Goal: Participate in discussion: Engage in conversation with other users on a specific topic

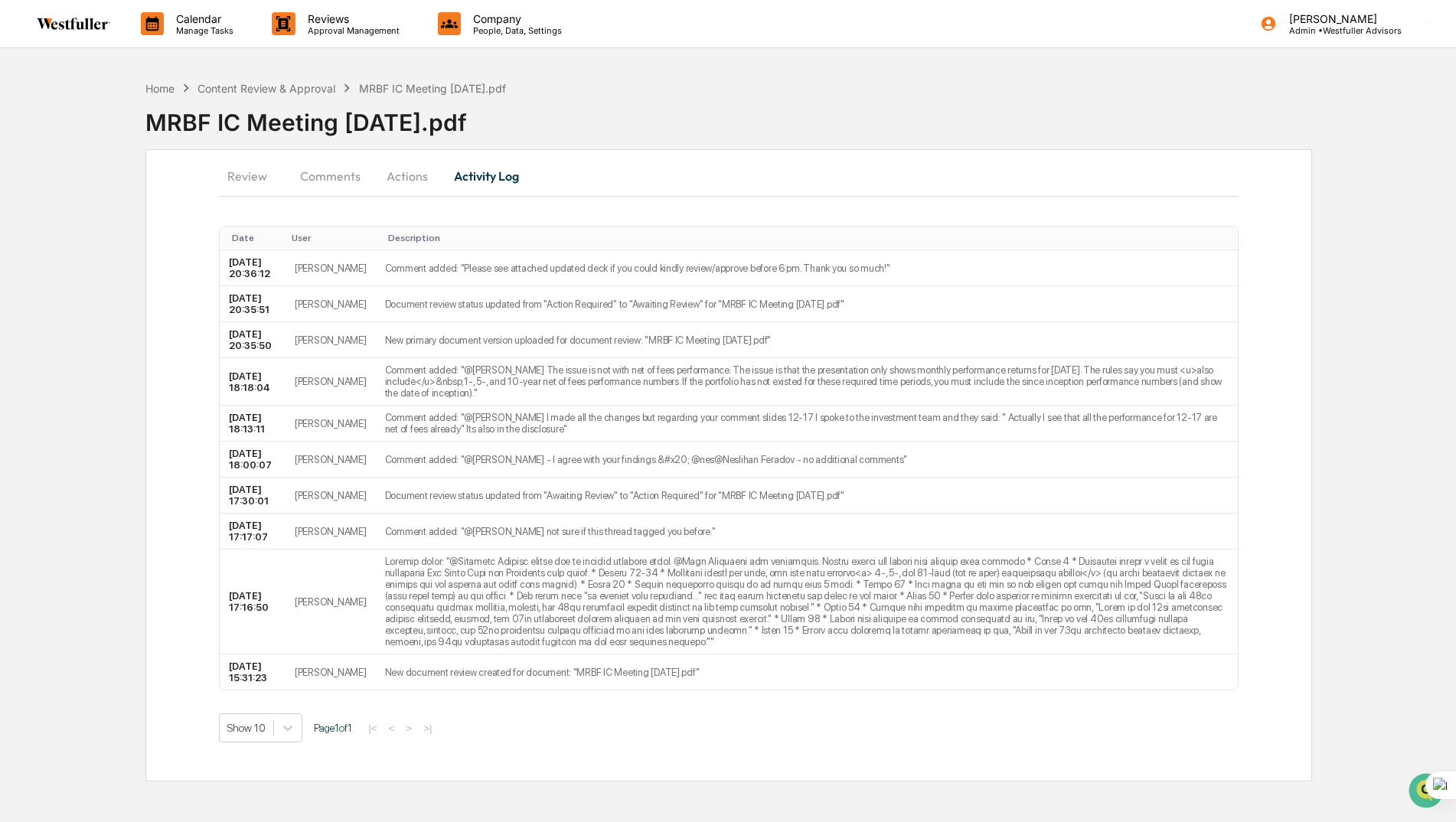
click at [429, 90] on div "MRBF IC Meeting [DATE].pdf" at bounding box center [432, 88] width 147 height 13
click at [407, 187] on button "Actions" at bounding box center [407, 175] width 69 height 37
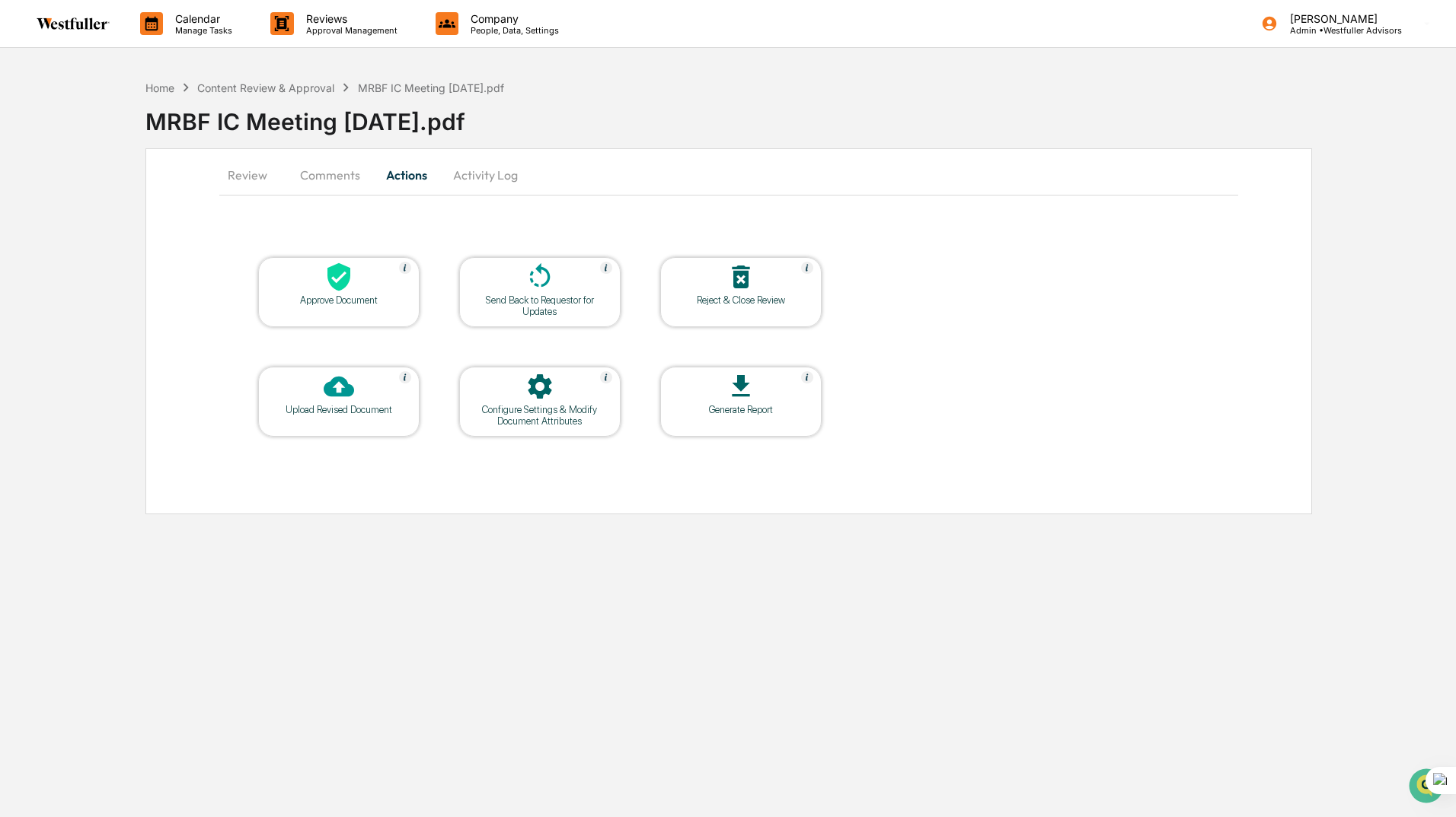
click at [334, 169] on button "Comments" at bounding box center [329, 174] width 84 height 36
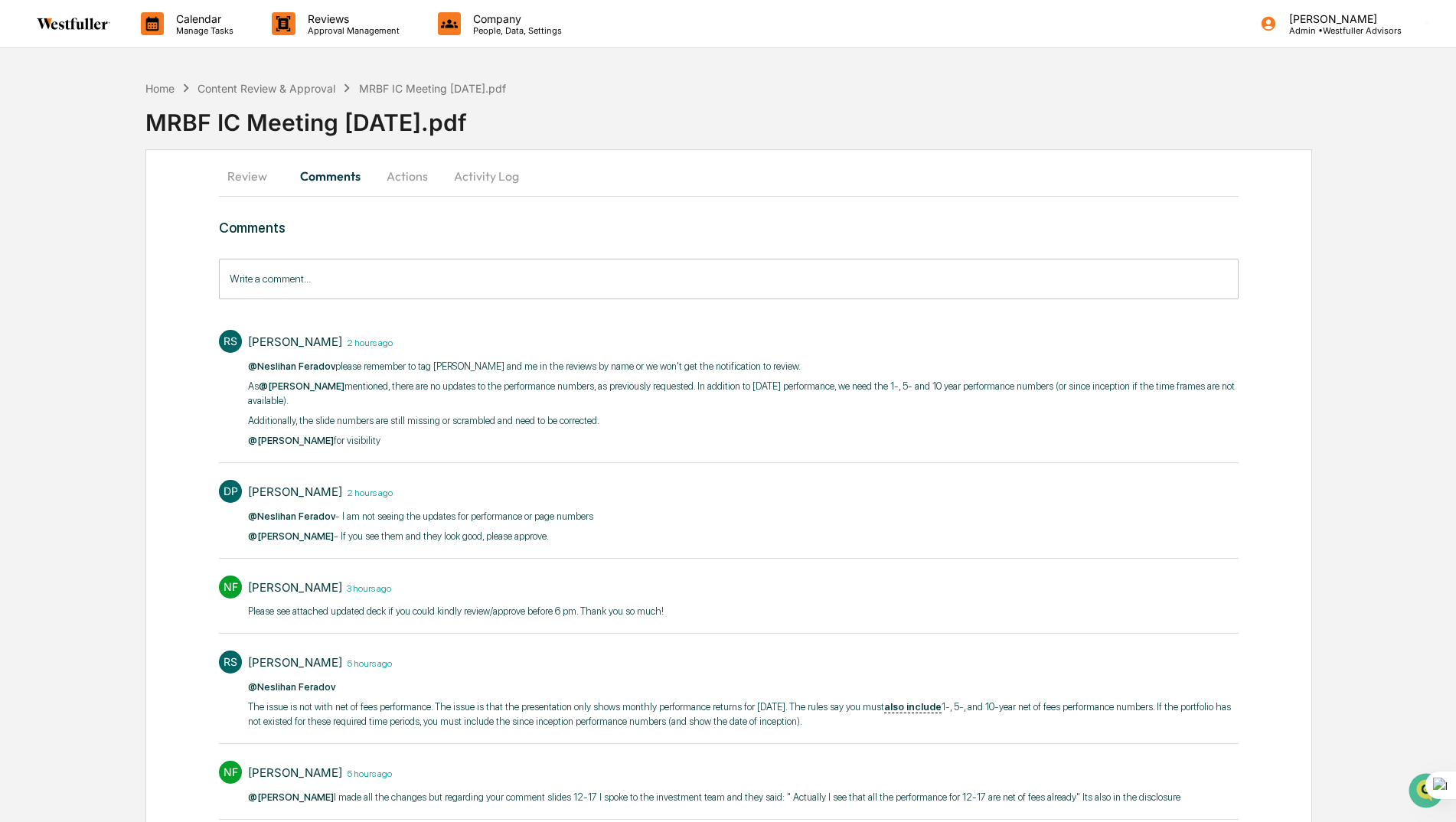
click at [242, 178] on button "Review" at bounding box center [253, 175] width 69 height 37
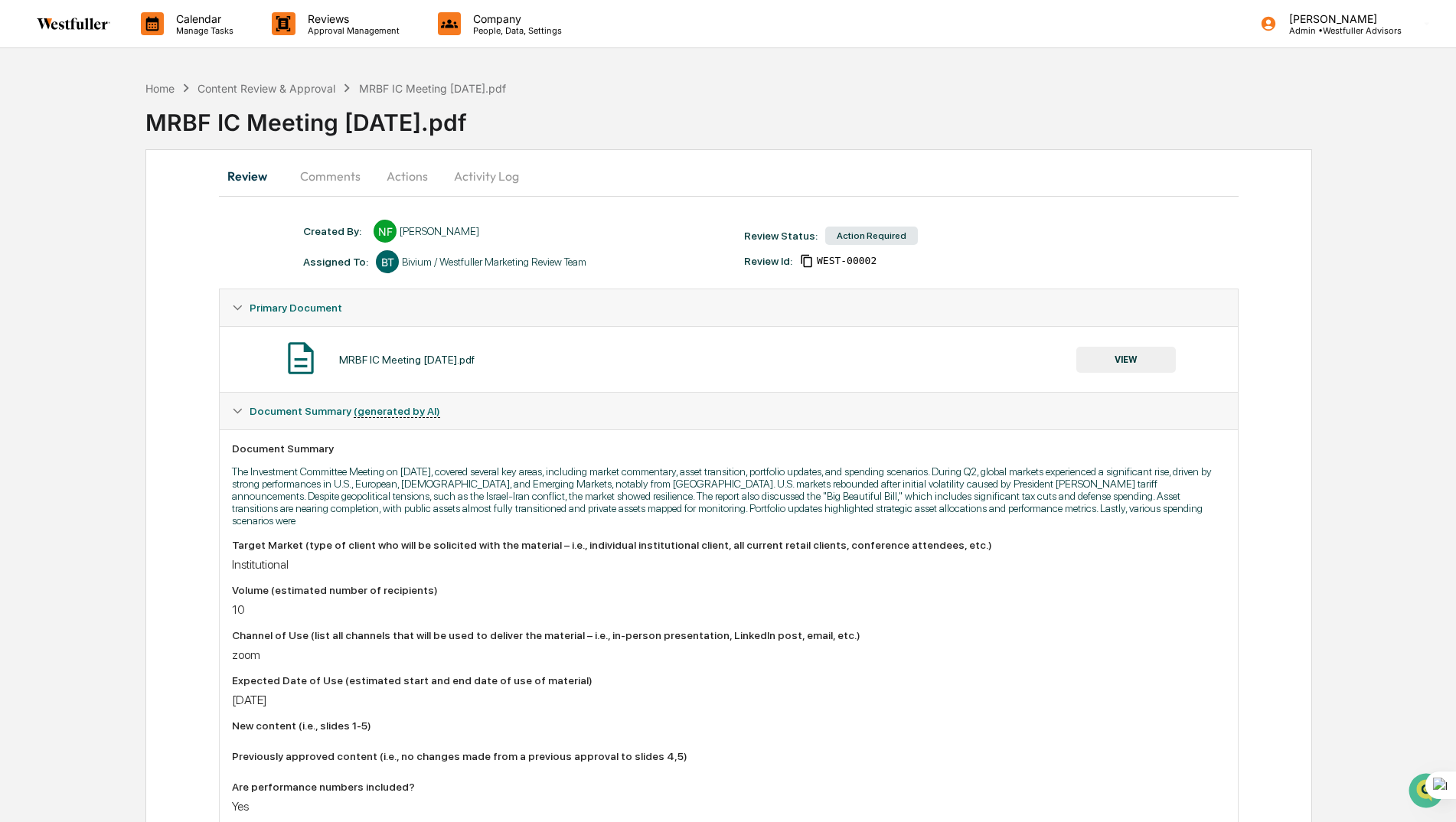
click at [351, 177] on button "Comments" at bounding box center [329, 175] width 85 height 37
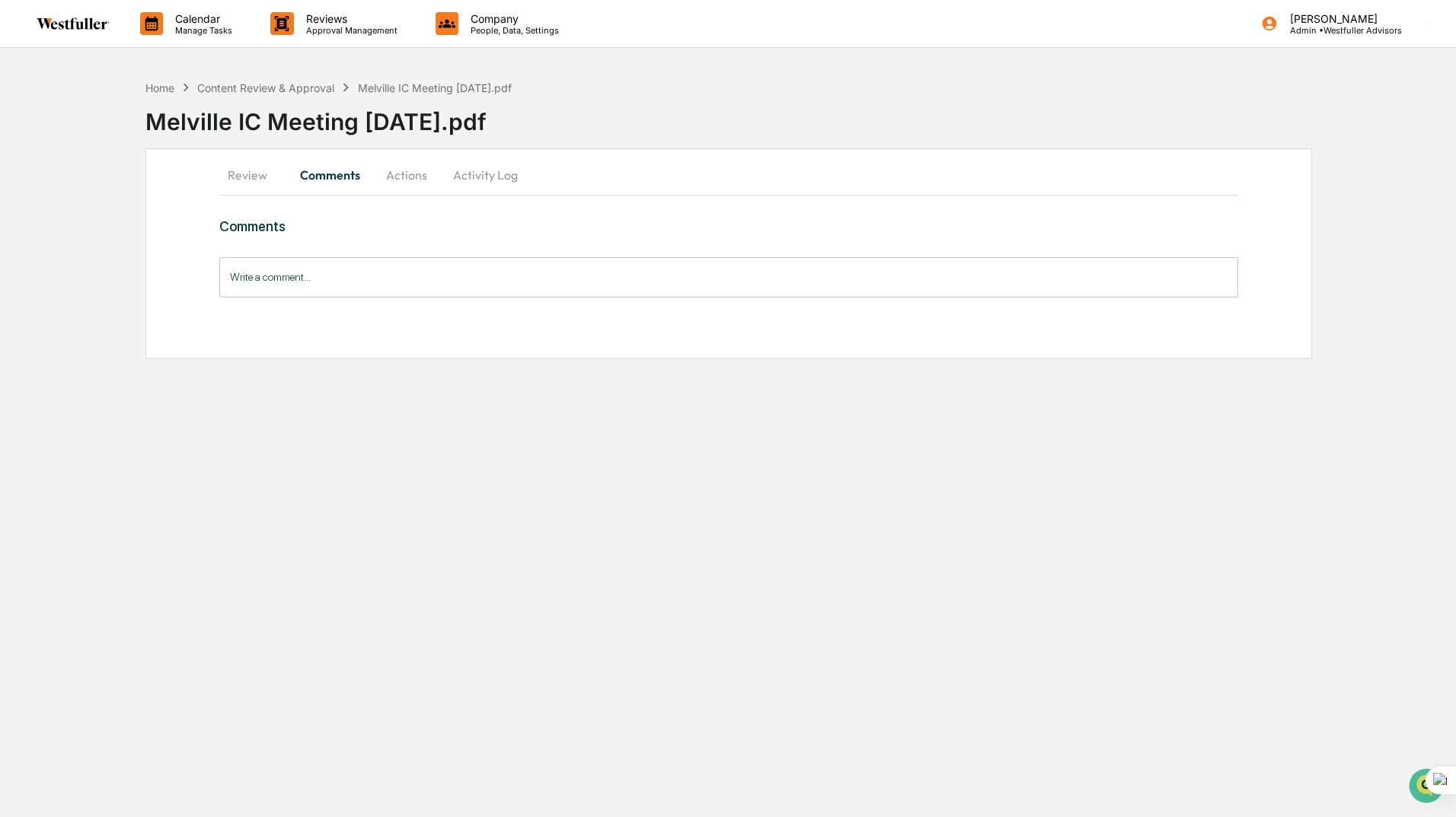
click at [243, 169] on button "Review" at bounding box center [253, 174] width 68 height 36
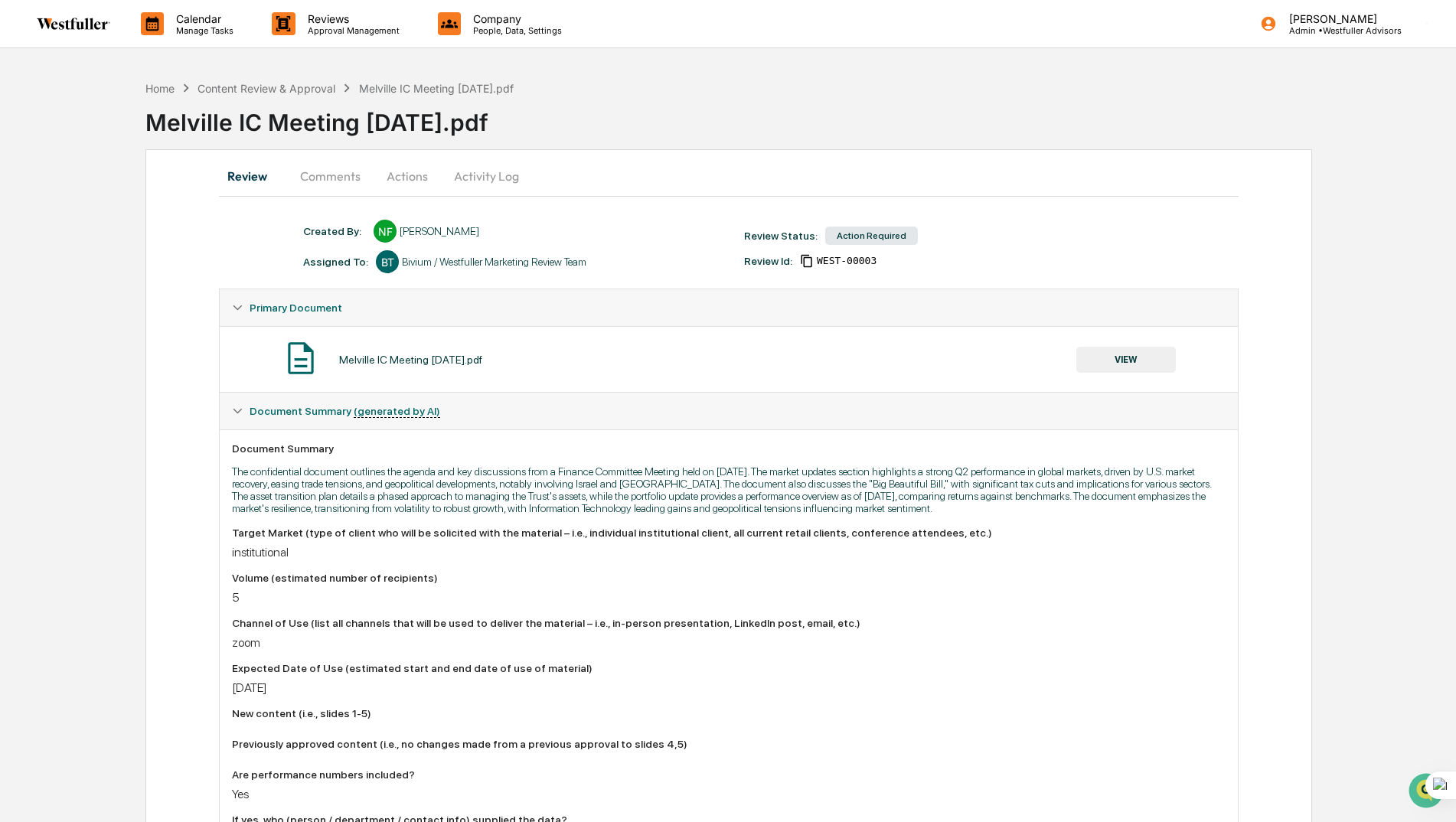
click at [325, 176] on button "Comments" at bounding box center [329, 175] width 85 height 37
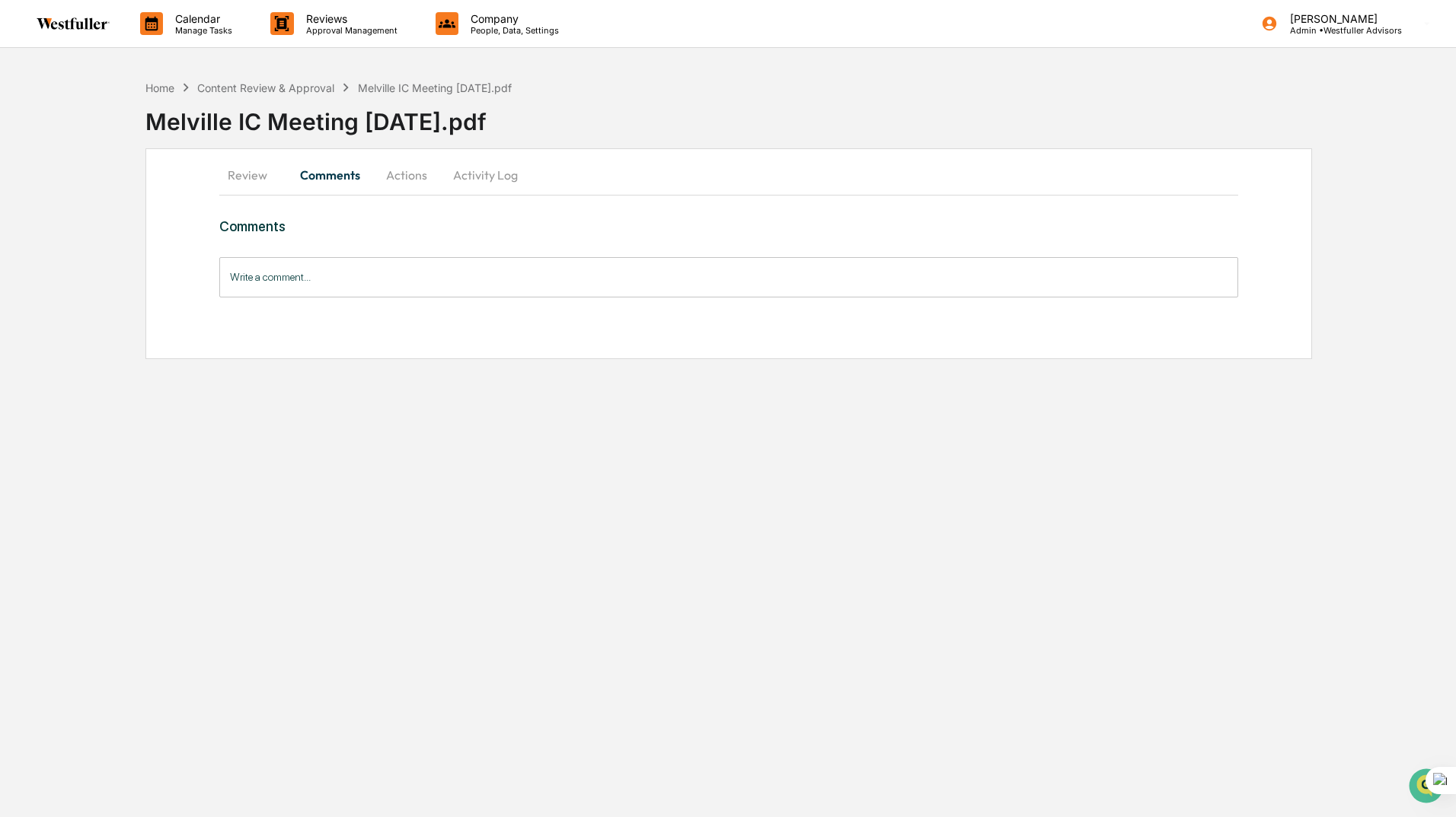
click at [248, 176] on button "Review" at bounding box center [253, 174] width 68 height 36
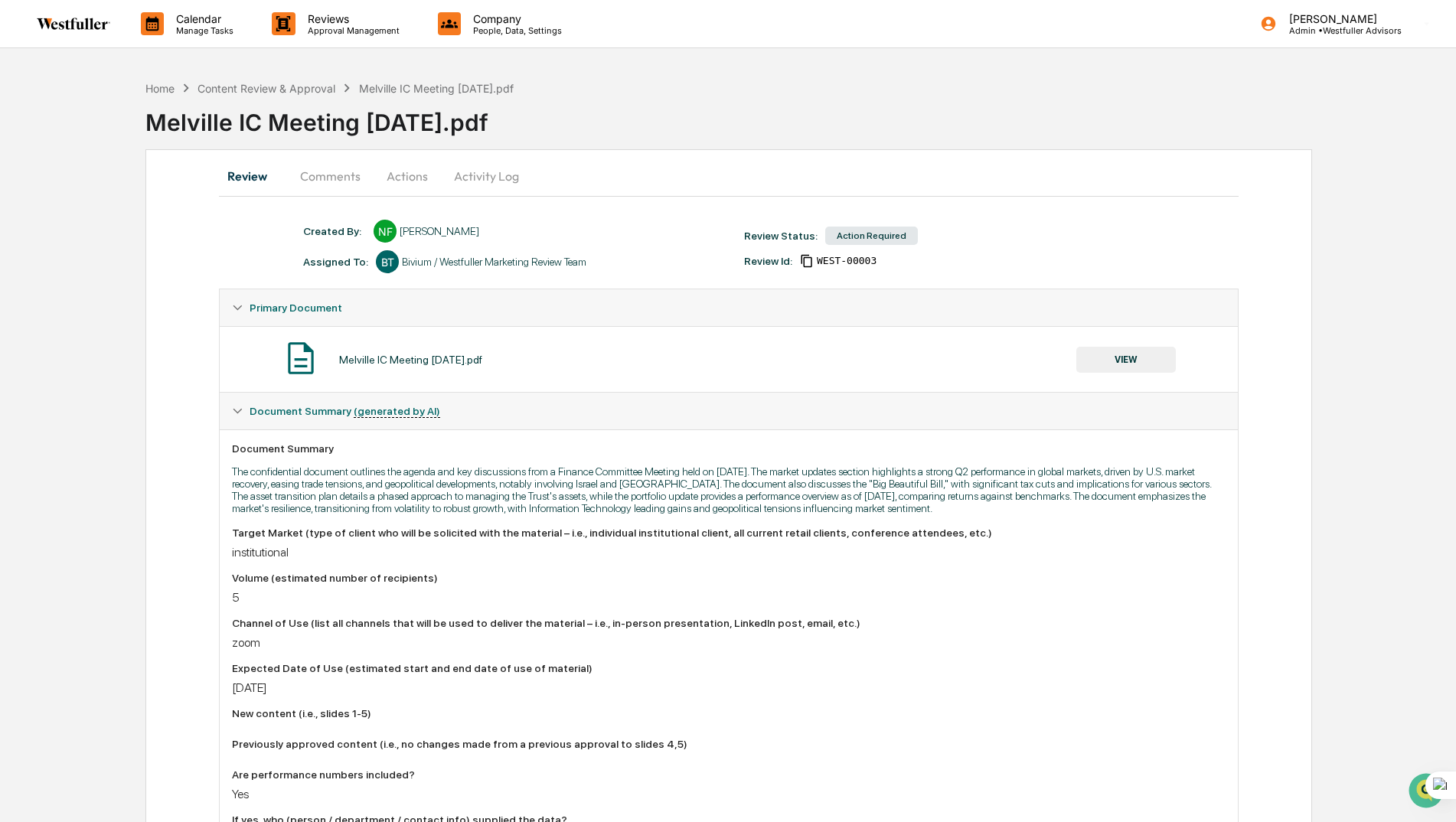
click at [1110, 364] on button "VIEW" at bounding box center [1127, 359] width 100 height 26
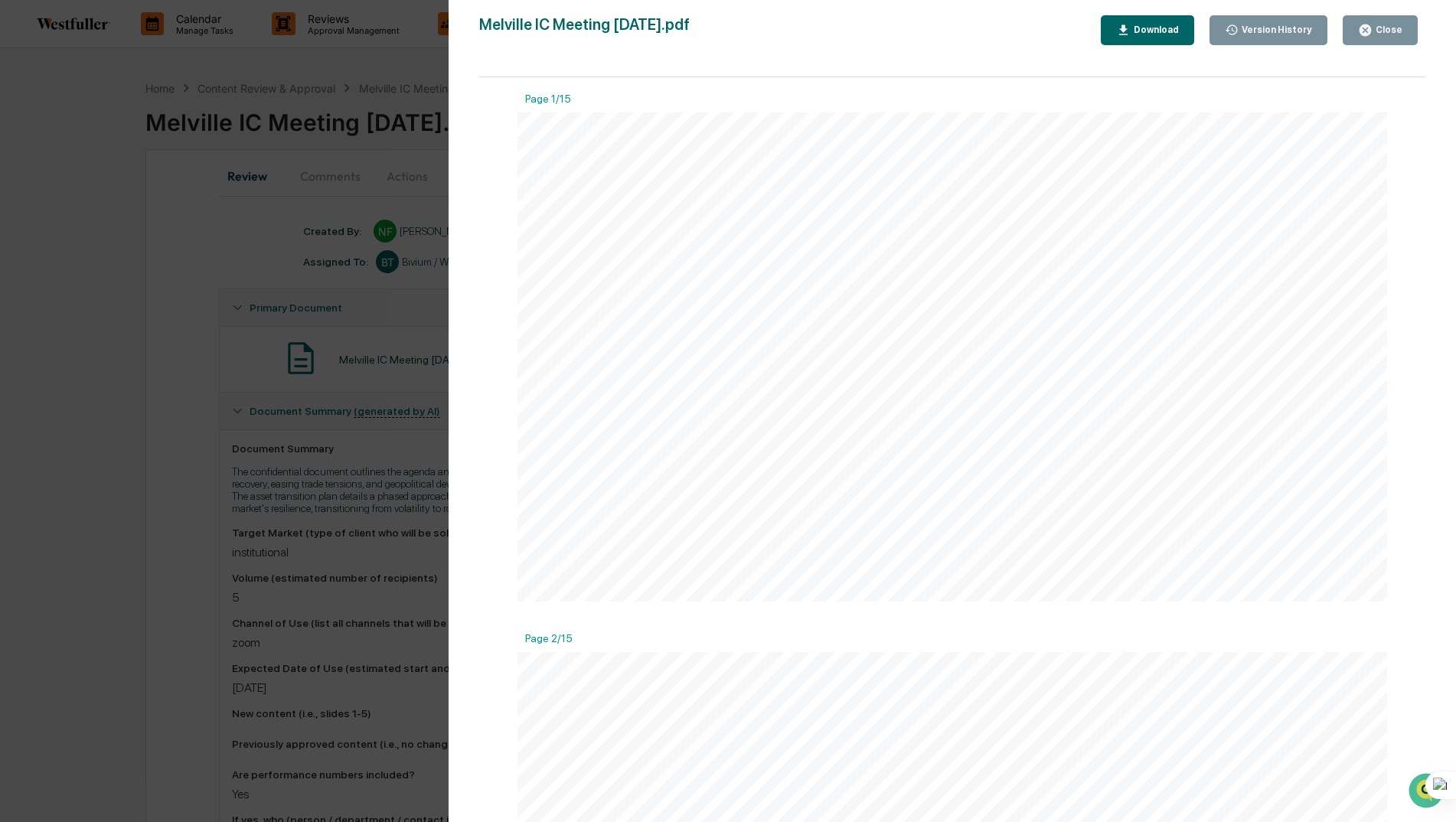
click at [1157, 31] on div "Download" at bounding box center [1155, 30] width 48 height 11
click at [106, 230] on div "Version History 09/12/2025, 08:57 PM Neslihan Feradov Melville IC Meeting 9.15.…" at bounding box center [728, 411] width 1456 height 822
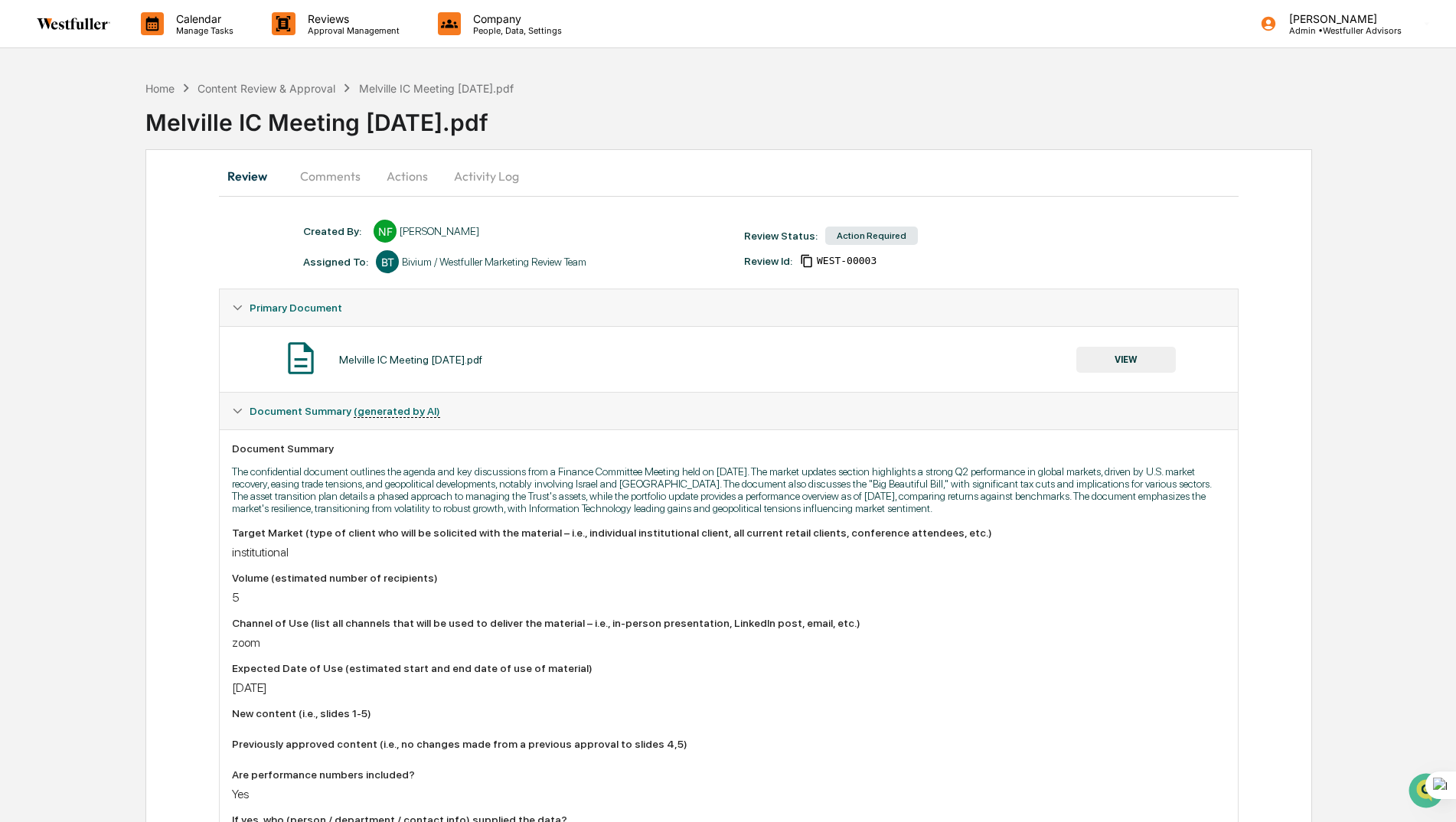
click at [345, 175] on button "Comments" at bounding box center [329, 175] width 85 height 37
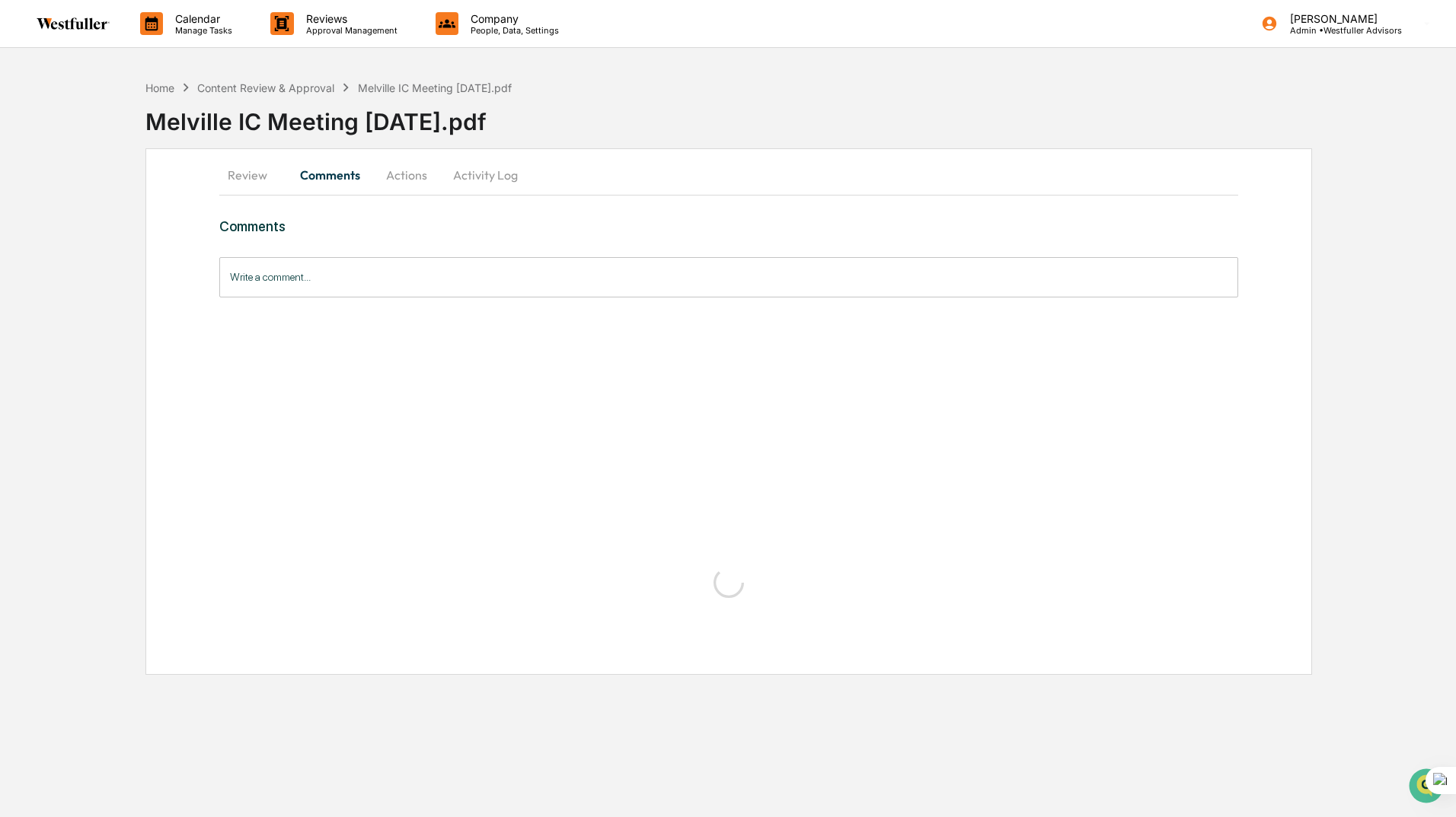
click at [301, 272] on div "Write a comment... Write a comment..." at bounding box center [729, 278] width 1018 height 41
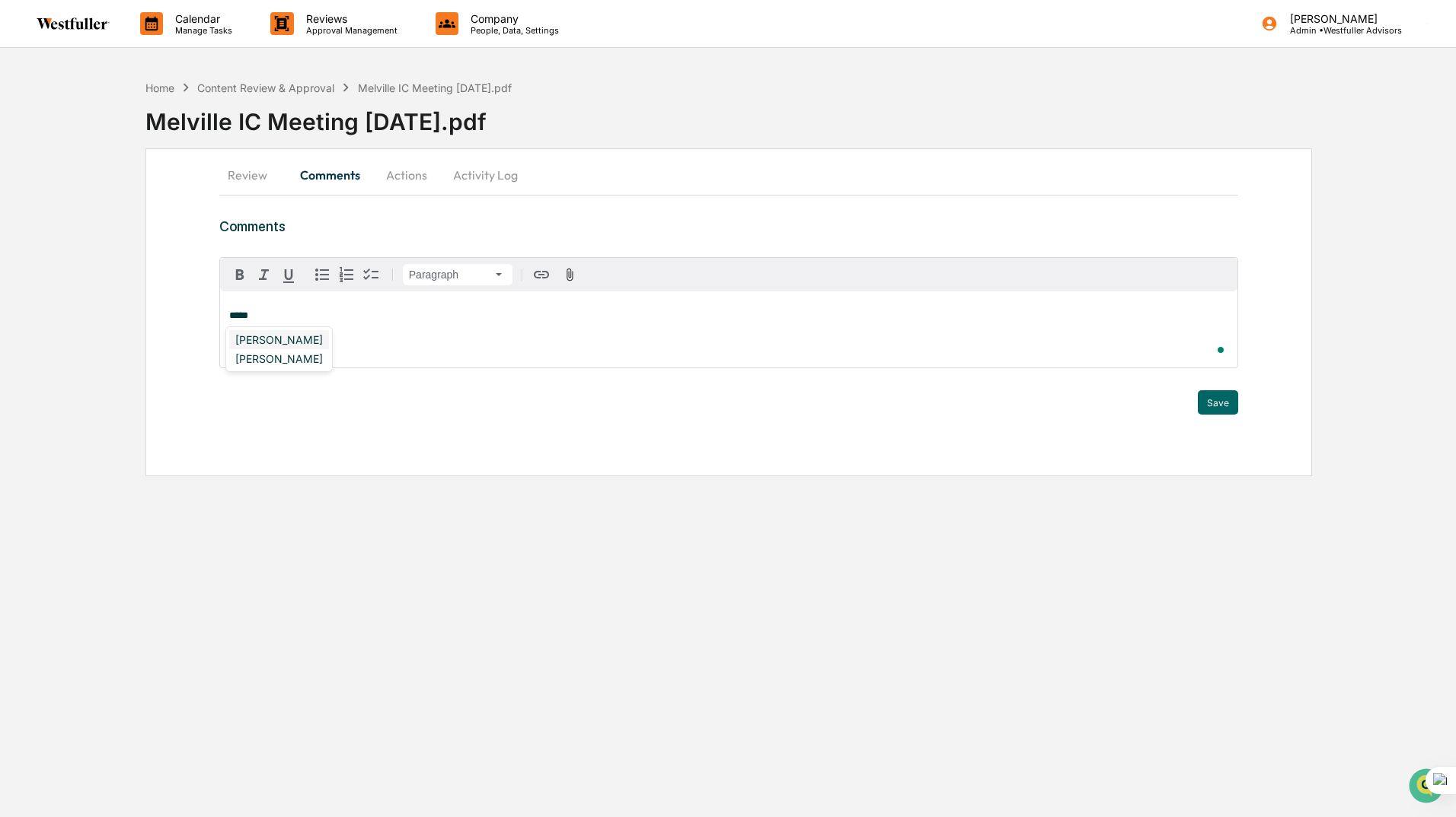
click at [279, 339] on div "[PERSON_NAME]" at bounding box center [279, 339] width 100 height 19
click at [295, 334] on div "[PERSON_NAME]" at bounding box center [279, 339] width 100 height 19
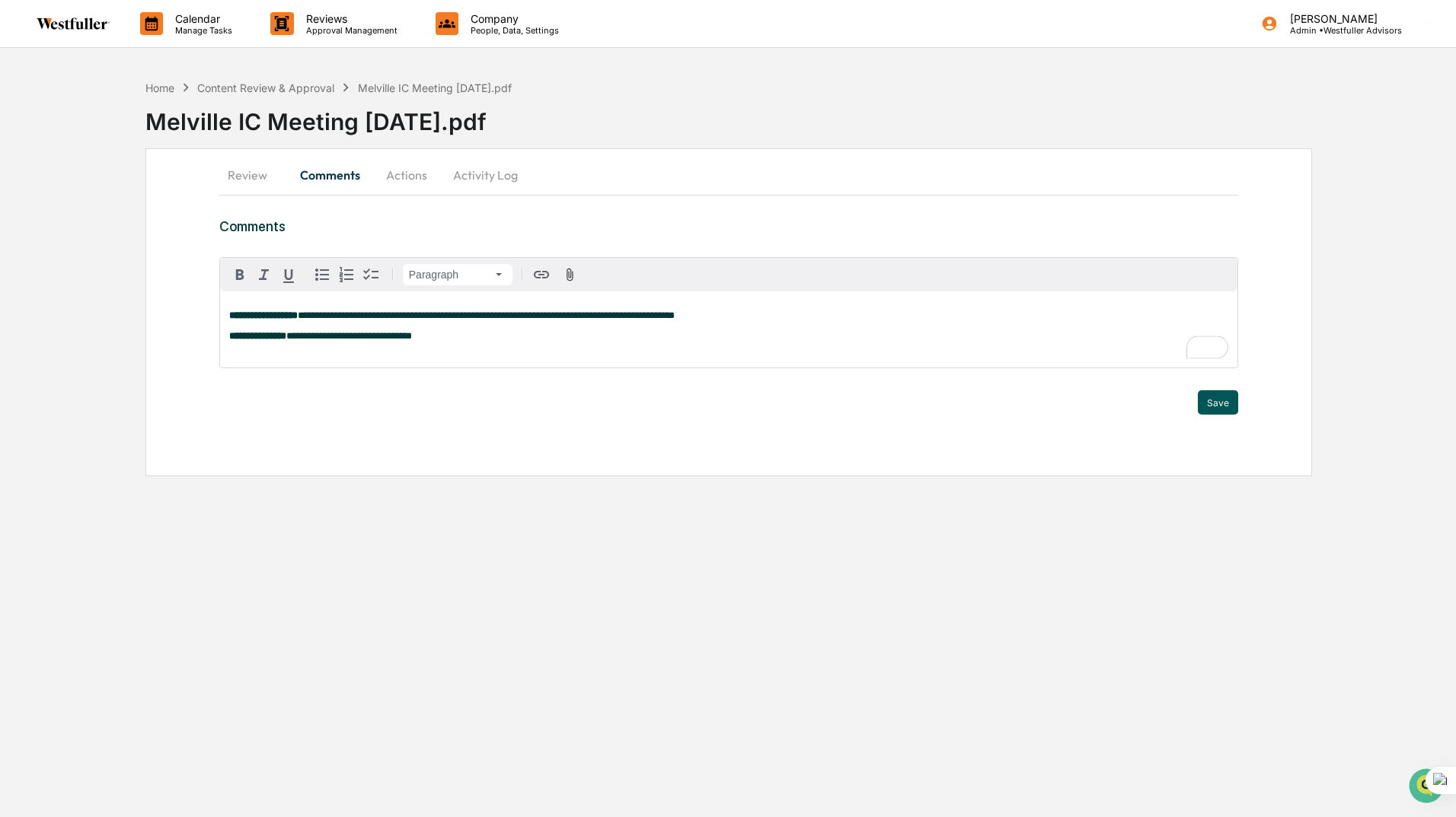
click at [1213, 400] on button "Save" at bounding box center [1218, 403] width 41 height 25
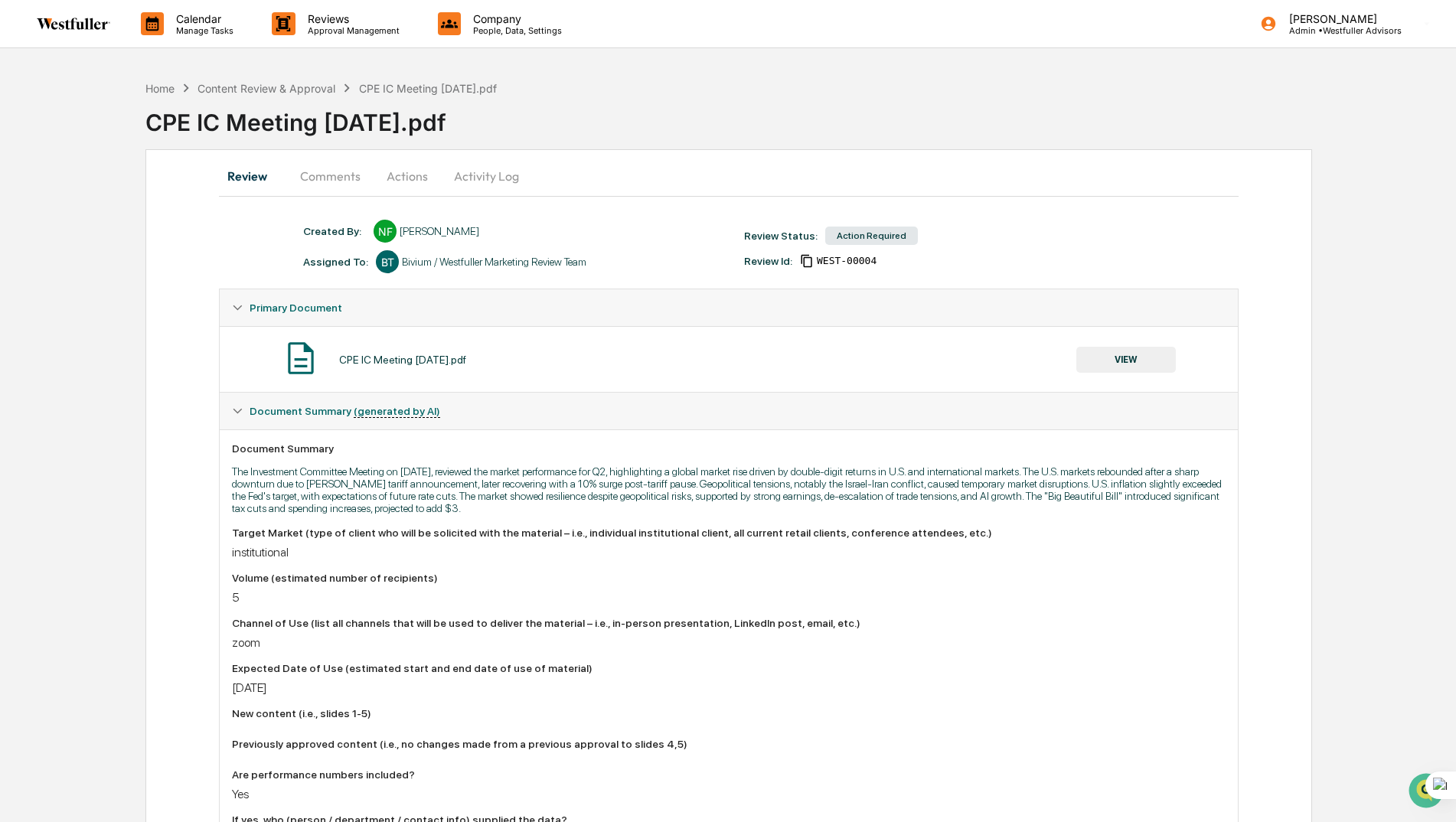
click at [320, 176] on button "Comments" at bounding box center [329, 175] width 85 height 37
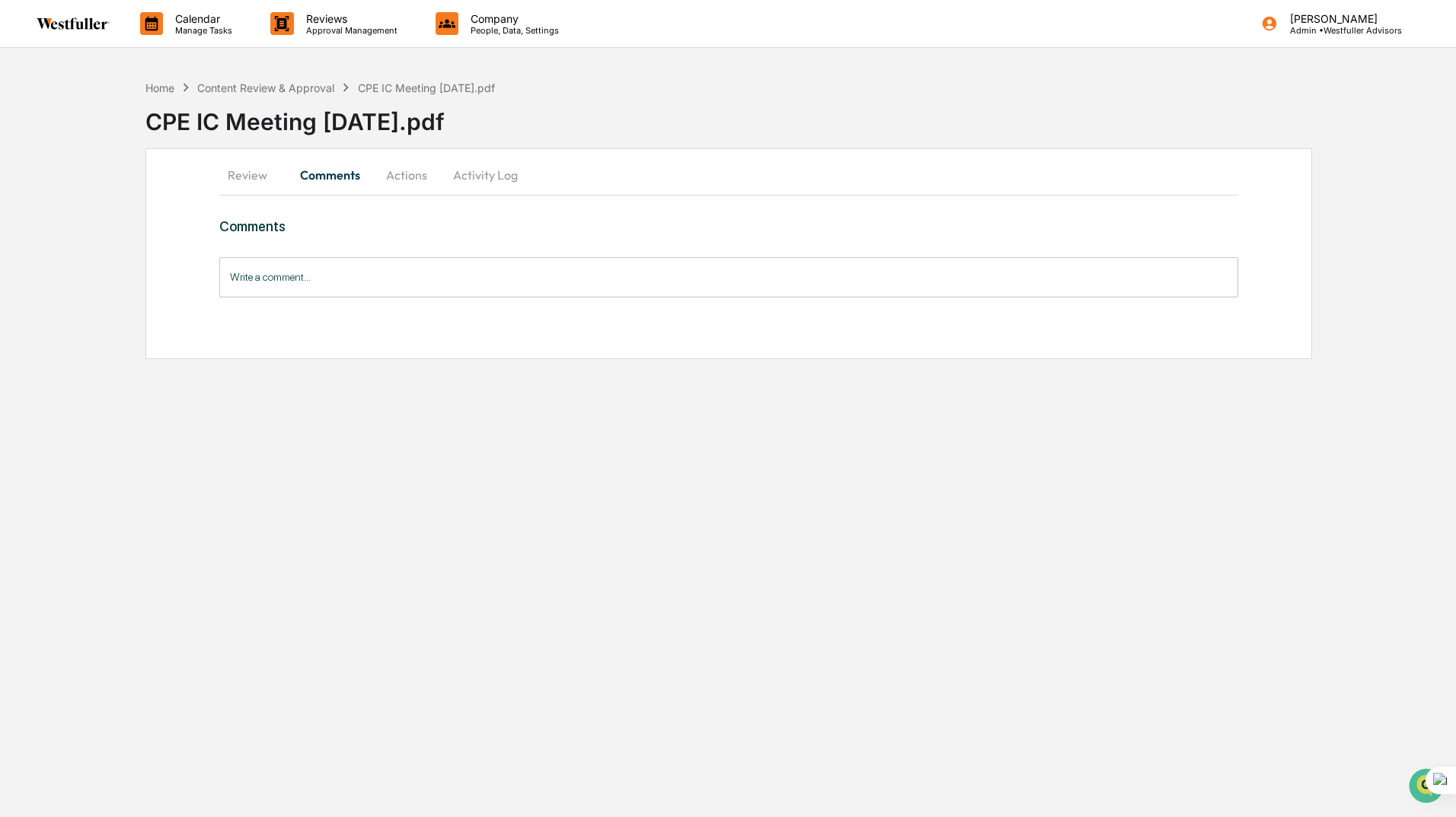
click at [262, 174] on button "Review" at bounding box center [253, 174] width 68 height 36
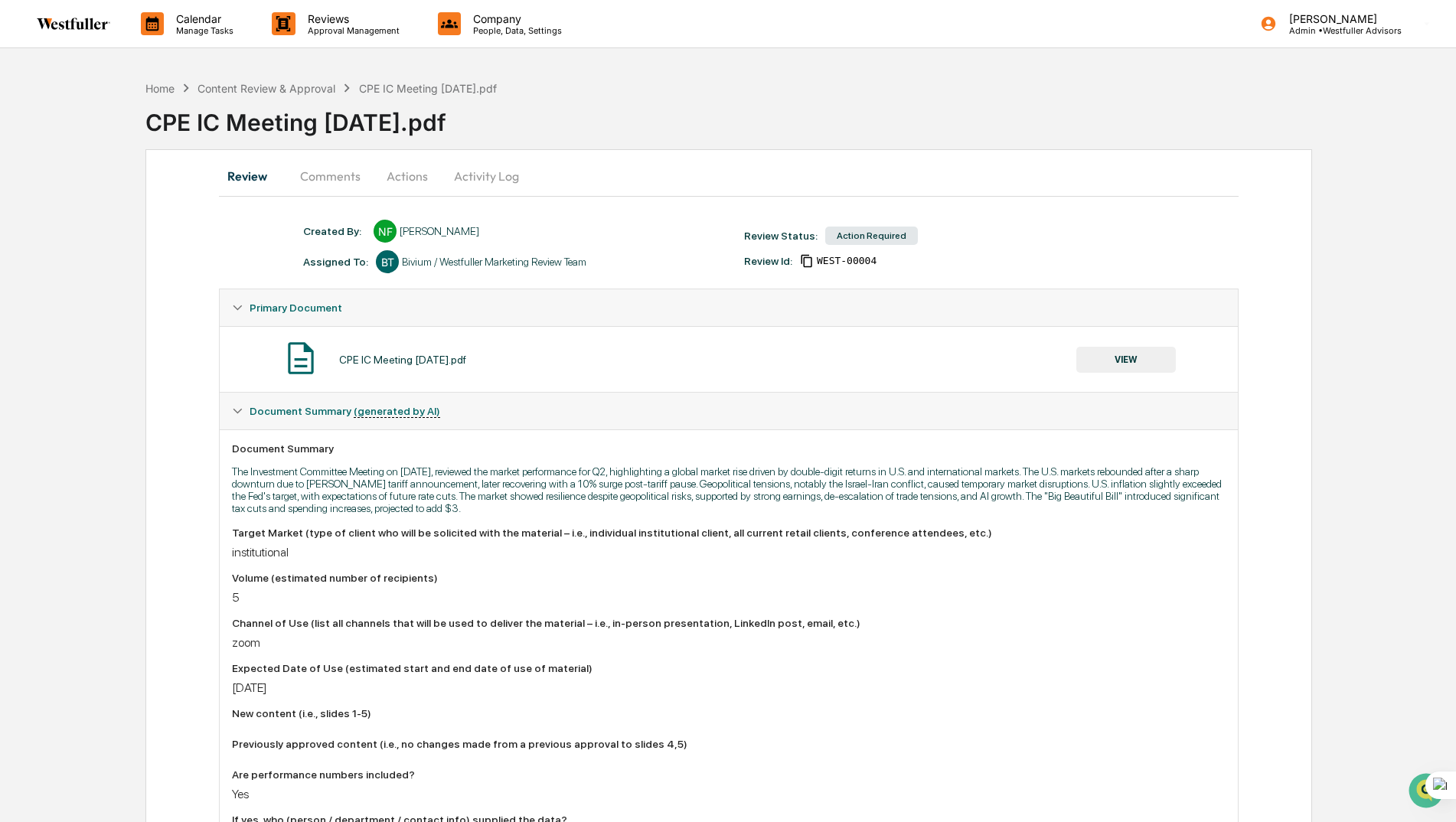
click at [1110, 362] on button "VIEW" at bounding box center [1127, 359] width 100 height 26
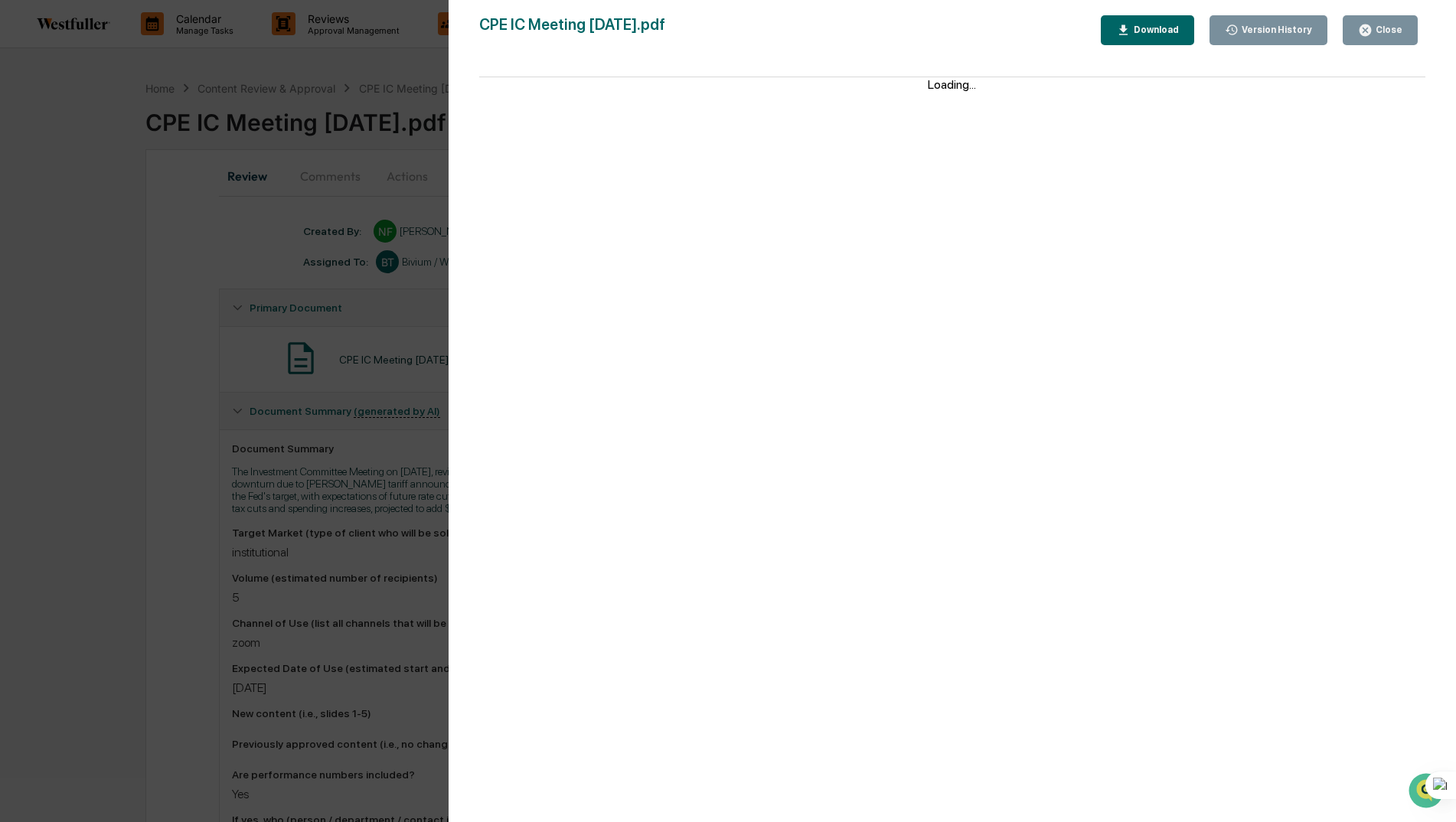
click at [1148, 24] on div "Download" at bounding box center [1147, 30] width 62 height 14
drag, startPoint x: 92, startPoint y: 143, endPoint x: 348, endPoint y: 8, distance: 289.4
click at [92, 143] on div "Version History 09/12/2025, 10:07 PM Neslihan Feradov CPE IC Meeting 9.17.25.pd…" at bounding box center [728, 411] width 1456 height 822
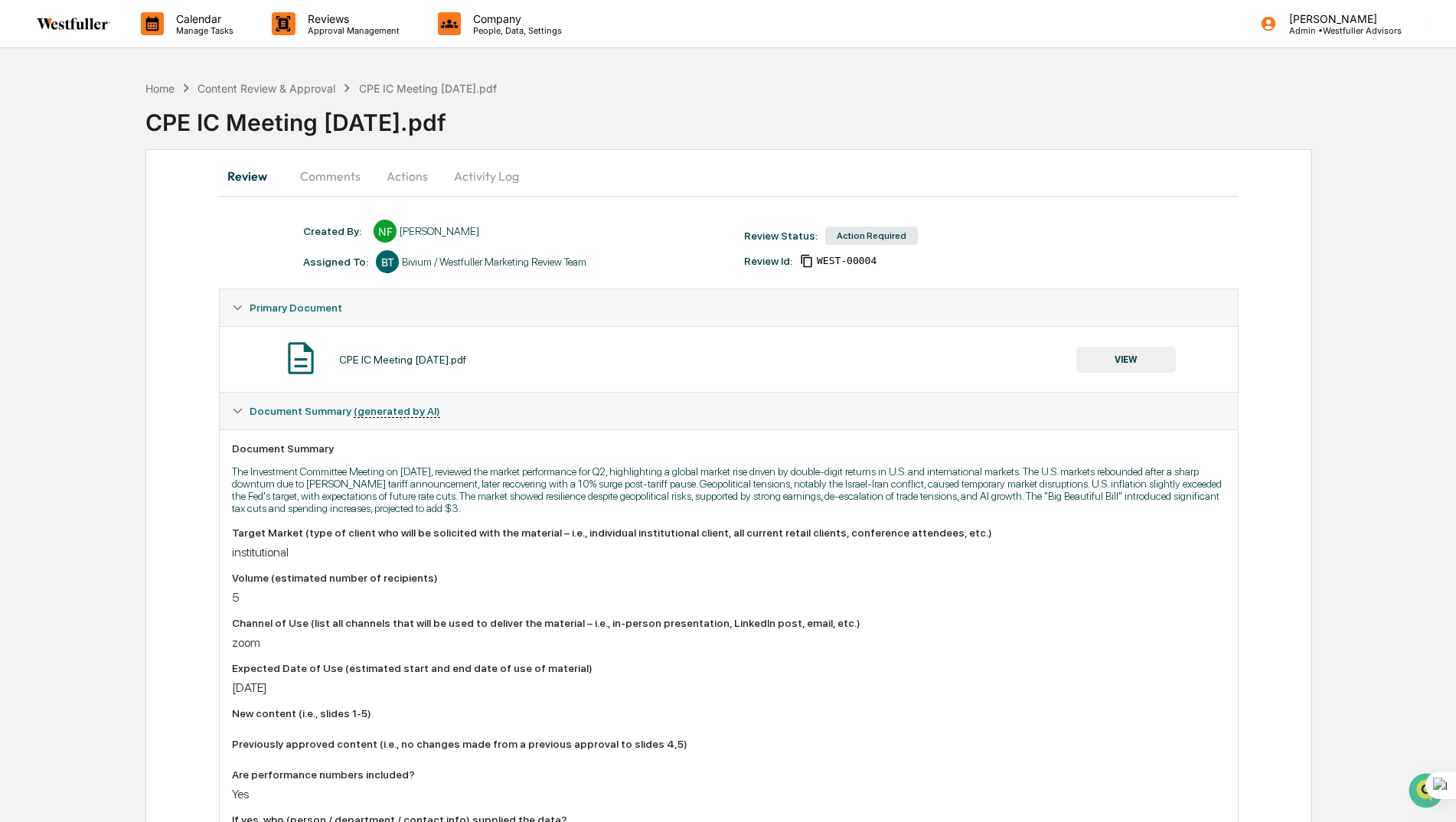
click at [337, 184] on button "Comments" at bounding box center [329, 175] width 85 height 37
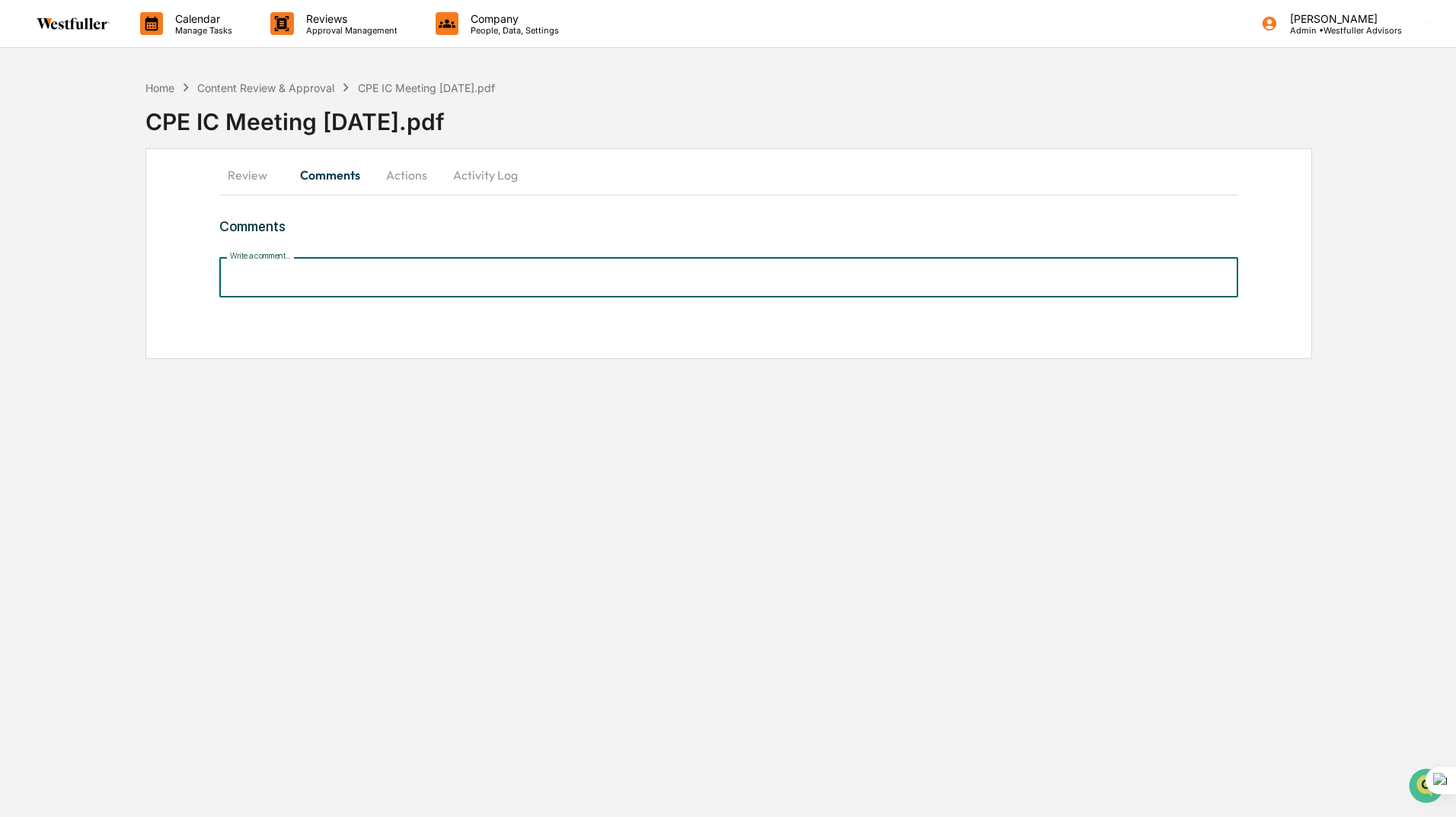
click at [297, 278] on input "Write a comment..." at bounding box center [729, 278] width 1018 height 41
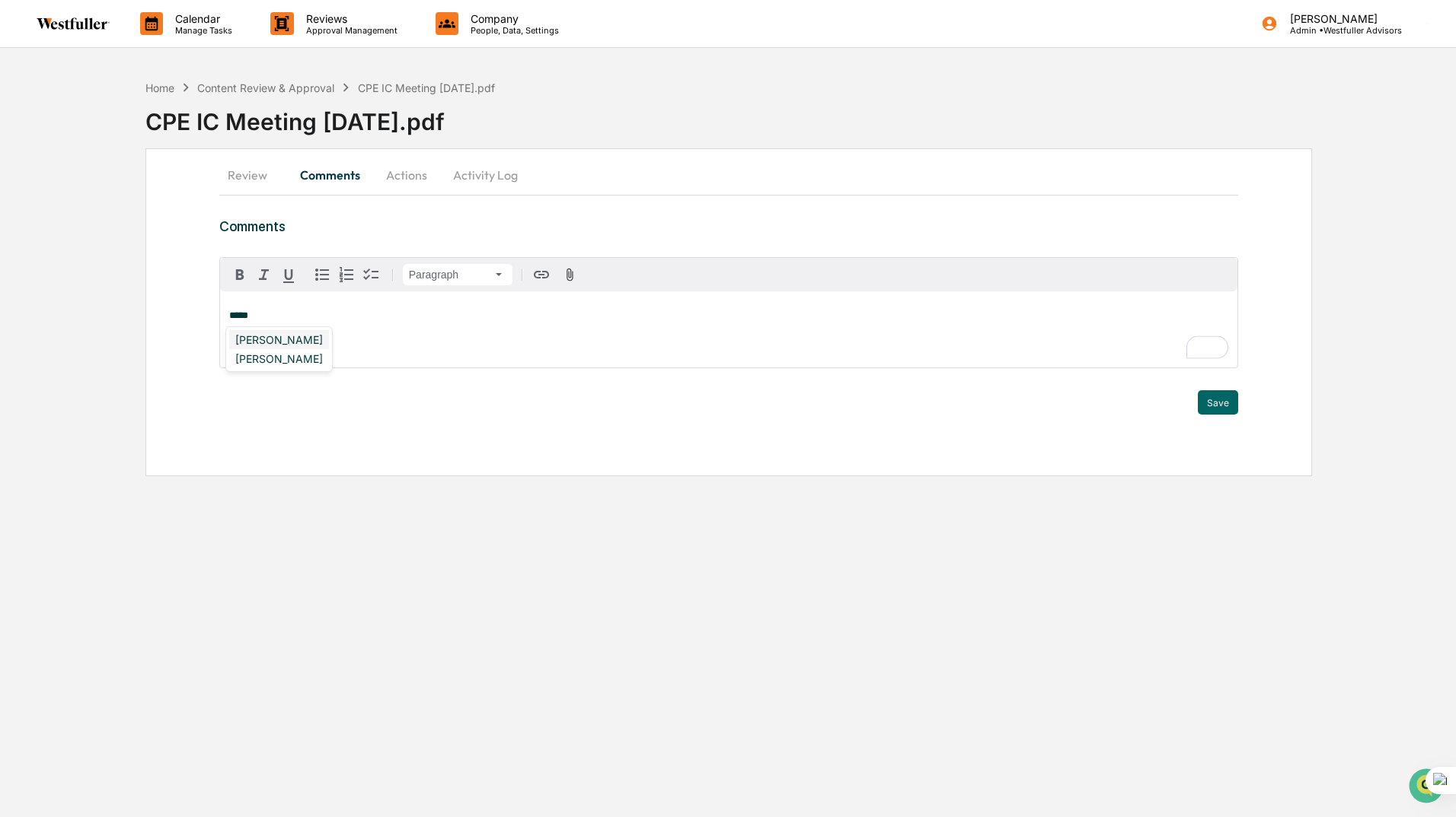
click at [305, 339] on div "[PERSON_NAME]" at bounding box center [279, 339] width 100 height 19
click at [290, 350] on div "[PERSON_NAME]" at bounding box center [279, 355] width 100 height 19
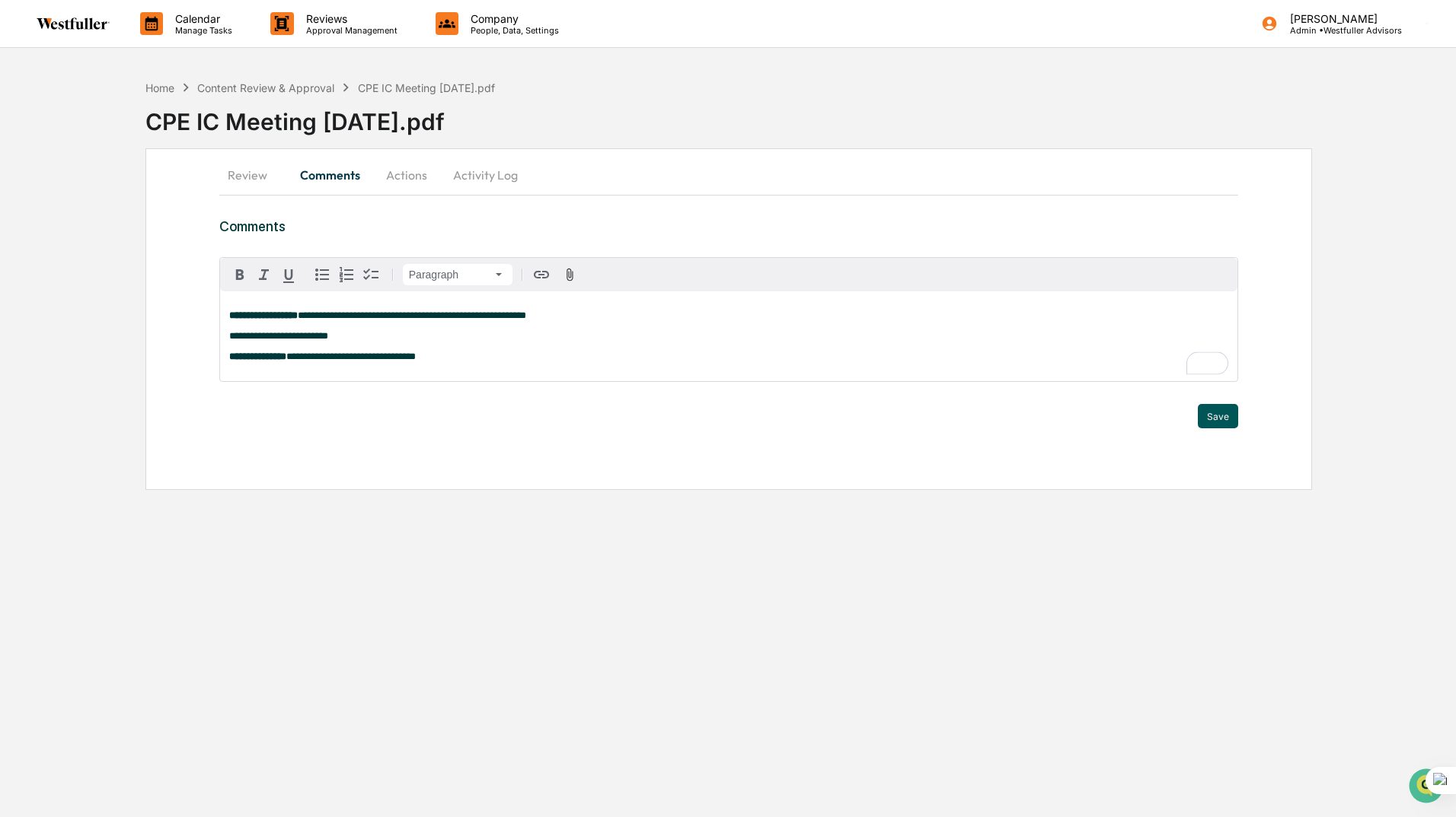
click at [1216, 415] on button "Save" at bounding box center [1218, 417] width 41 height 25
